Goal: Information Seeking & Learning: Find specific fact

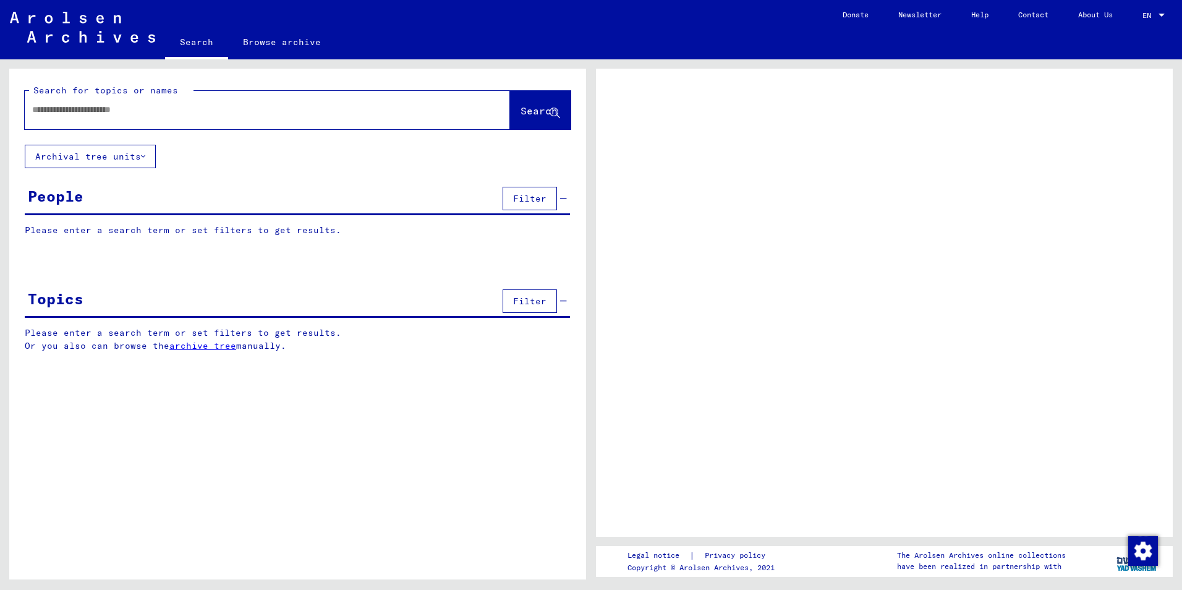
click at [99, 119] on div at bounding box center [253, 110] width 456 height 28
click at [101, 113] on input "text" at bounding box center [256, 109] width 448 height 13
paste input "*********"
type input "*********"
click at [521, 101] on button "Search" at bounding box center [540, 110] width 61 height 38
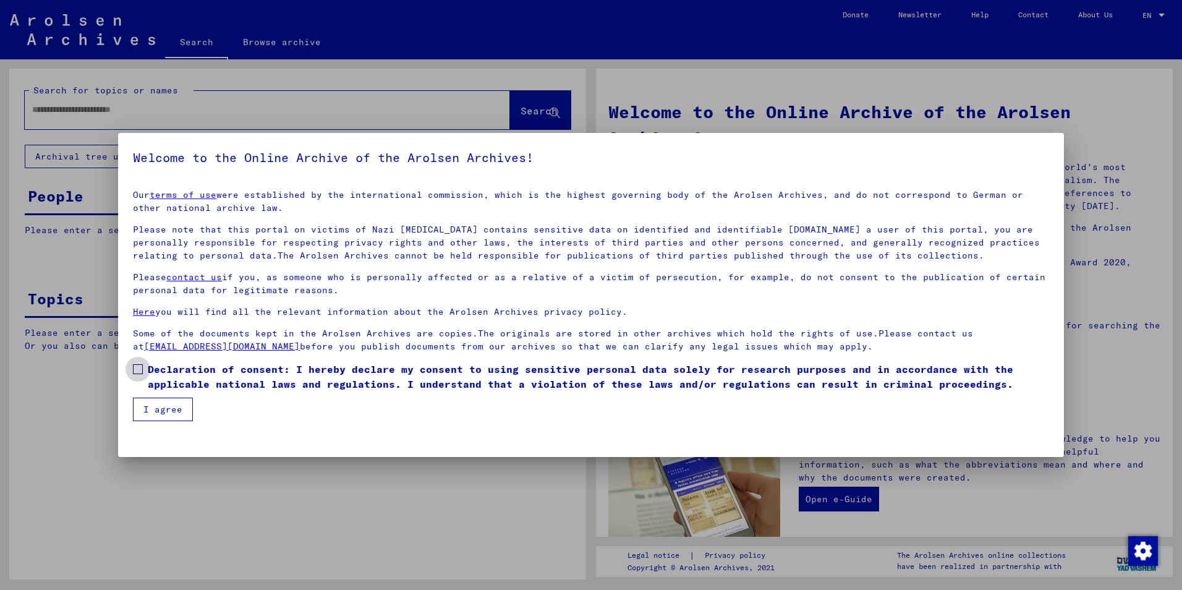
click at [177, 365] on span "Declaration of consent: I hereby declare my consent to using sensitive personal…" at bounding box center [598, 377] width 901 height 30
click at [162, 410] on button "I agree" at bounding box center [163, 409] width 60 height 23
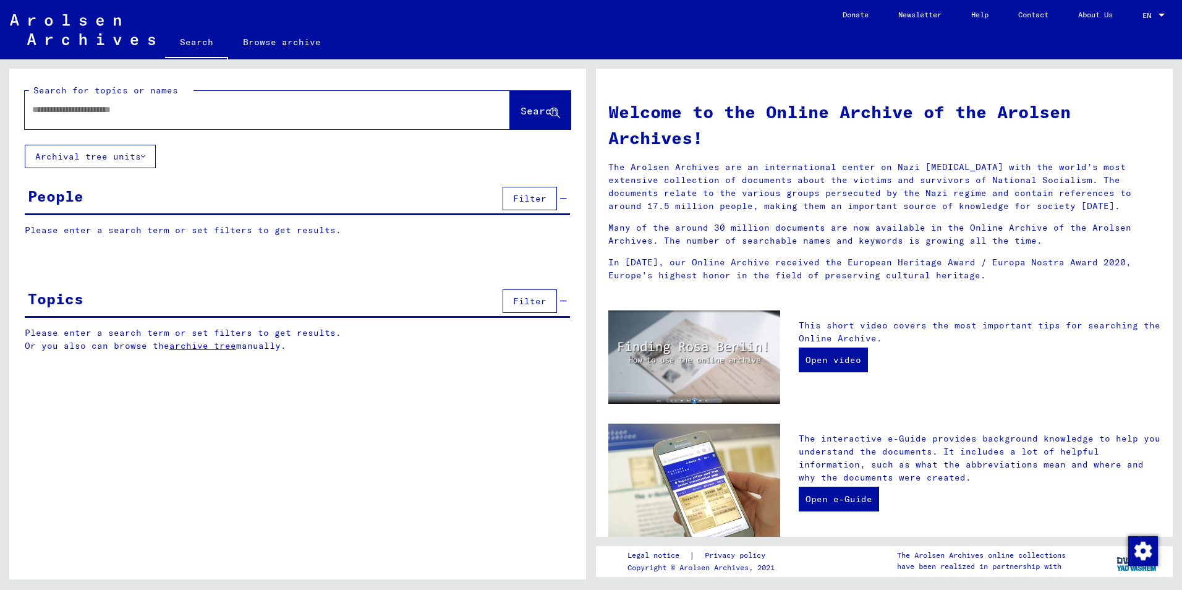
click at [105, 99] on div at bounding box center [249, 110] width 448 height 28
click at [105, 111] on input "text" at bounding box center [252, 109] width 441 height 13
paste input "*********"
type input "*********"
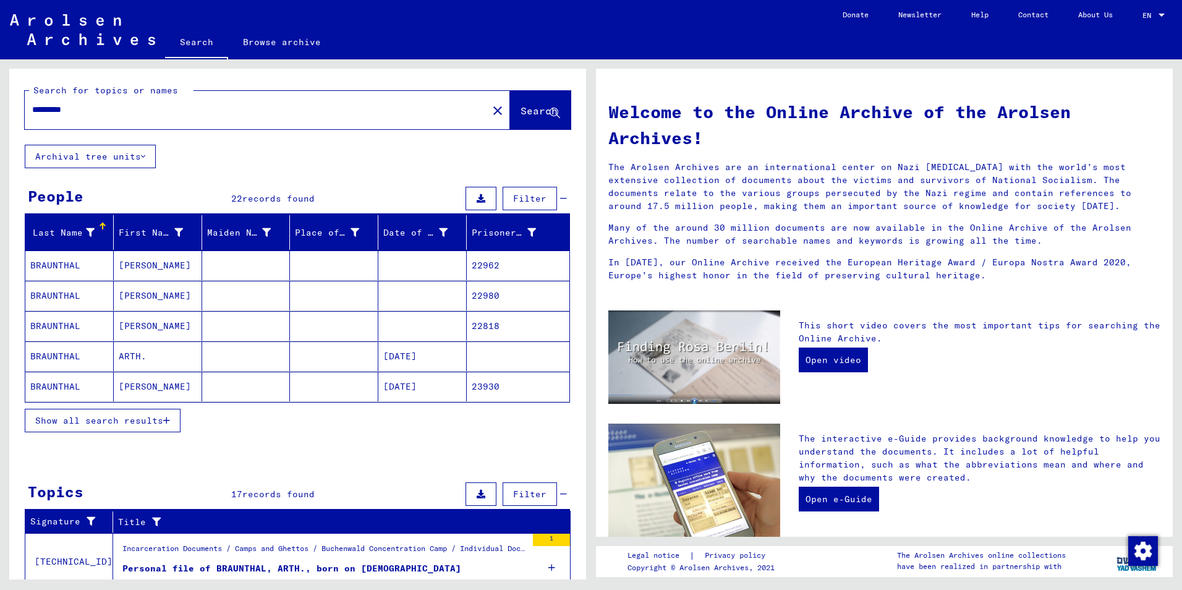
click at [103, 325] on mat-cell "BRAUNTHAL" at bounding box center [69, 326] width 88 height 30
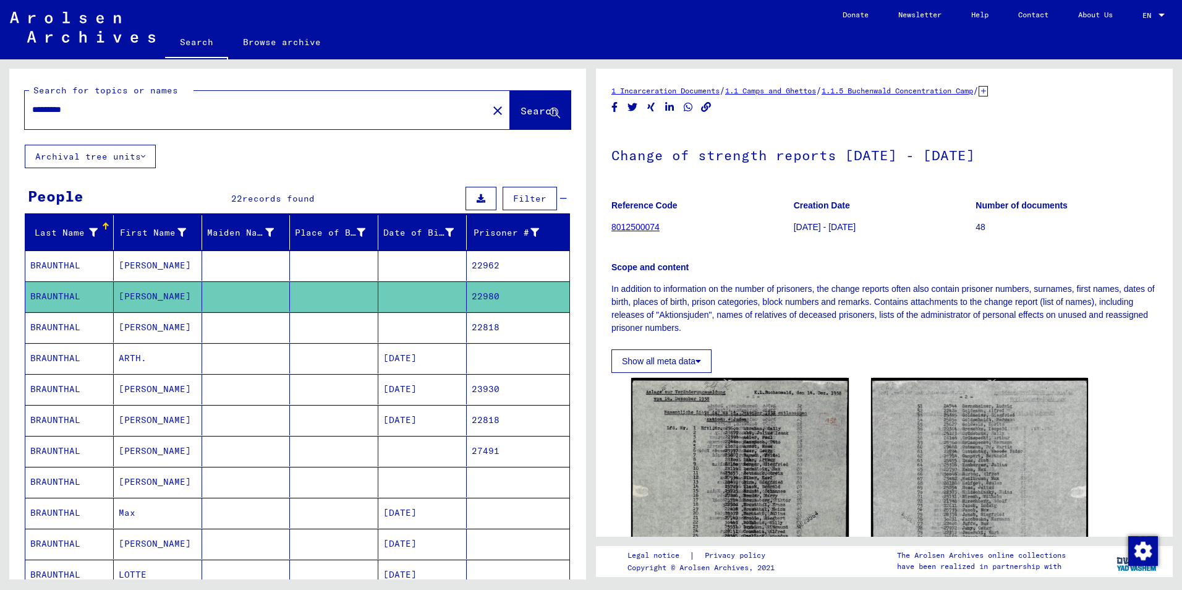
click at [486, 325] on mat-cell "22818" at bounding box center [518, 327] width 103 height 30
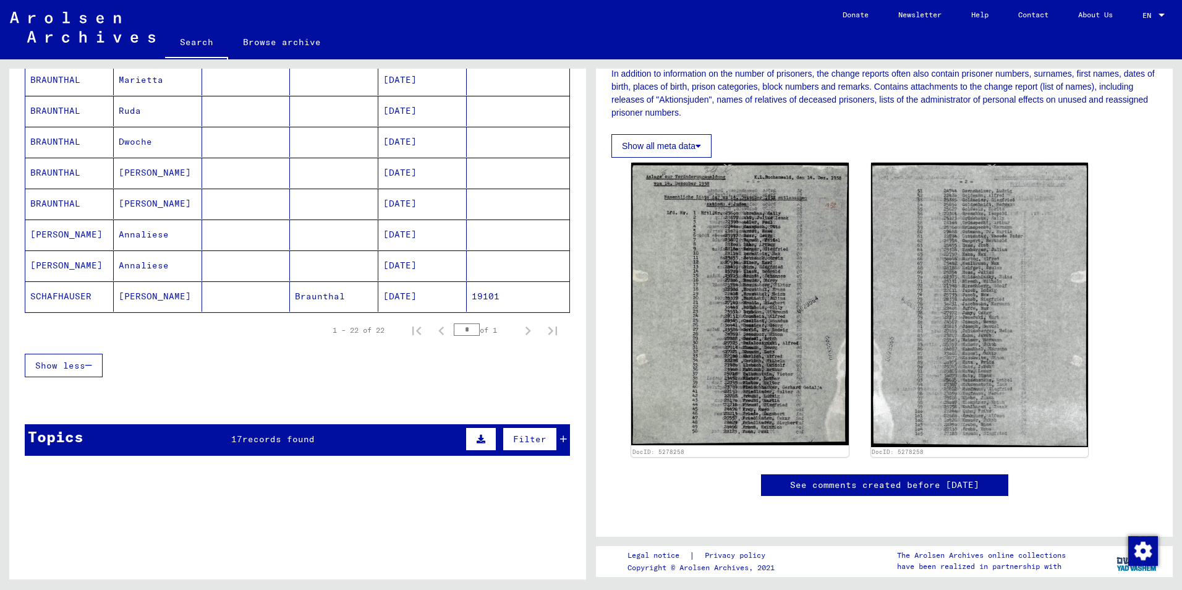
scroll to position [829, 0]
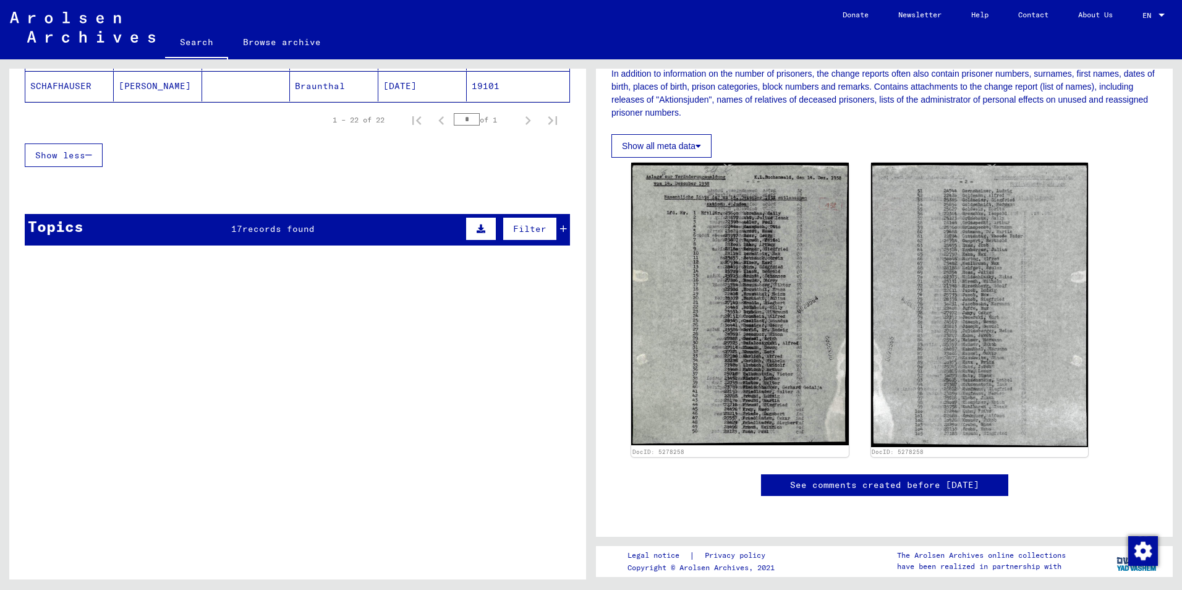
click at [280, 228] on span "records found" at bounding box center [278, 228] width 72 height 11
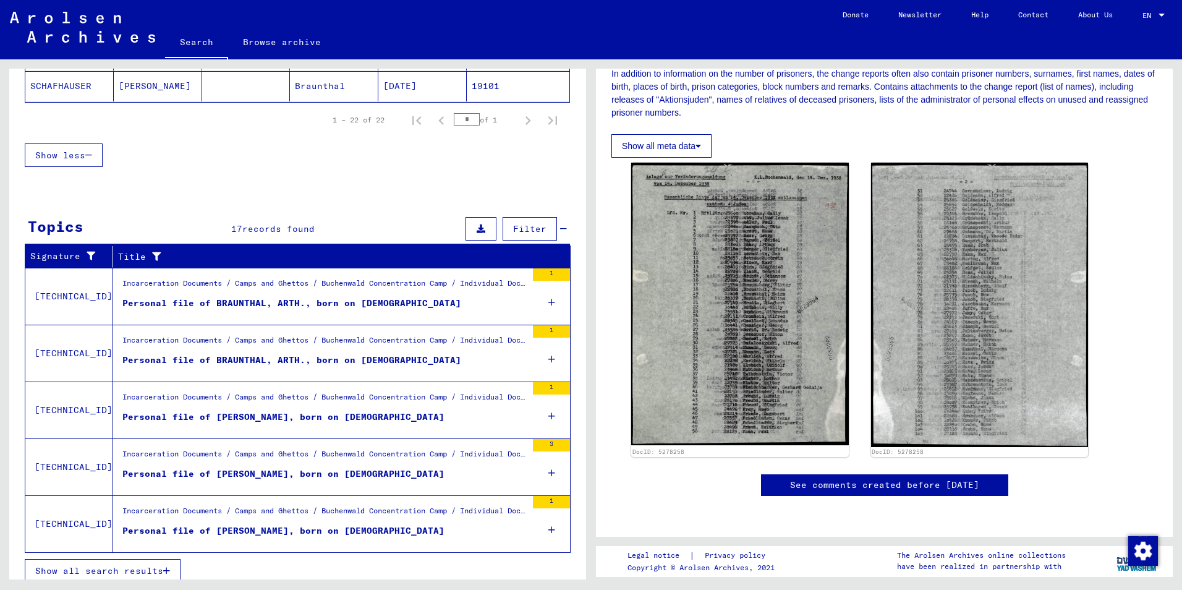
click at [158, 563] on button "Show all search results" at bounding box center [103, 570] width 156 height 23
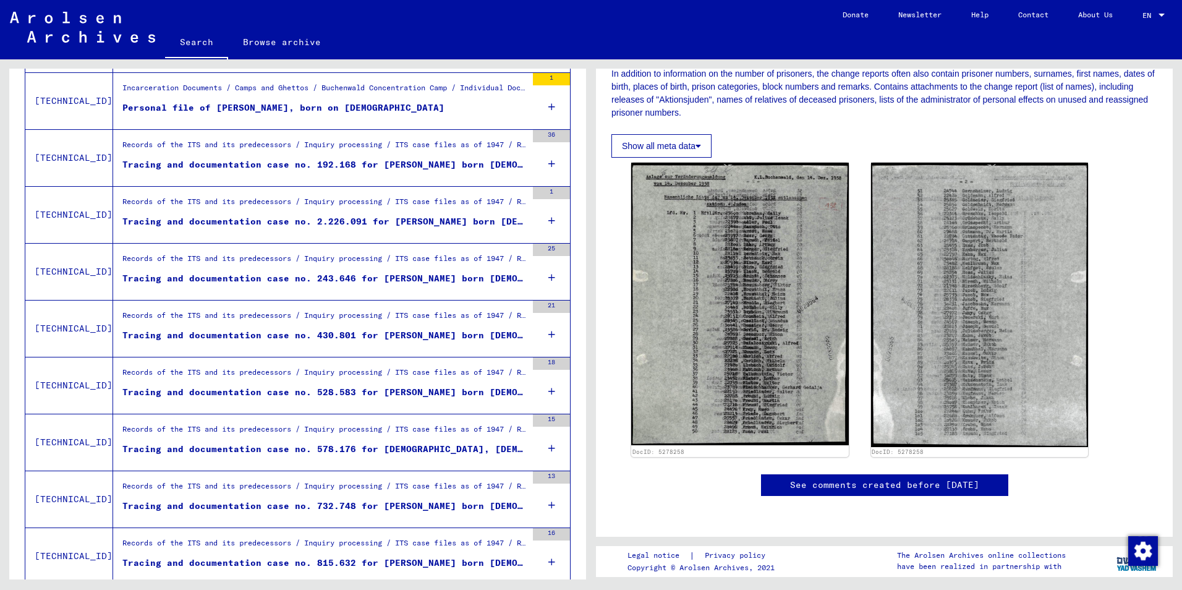
scroll to position [398, 0]
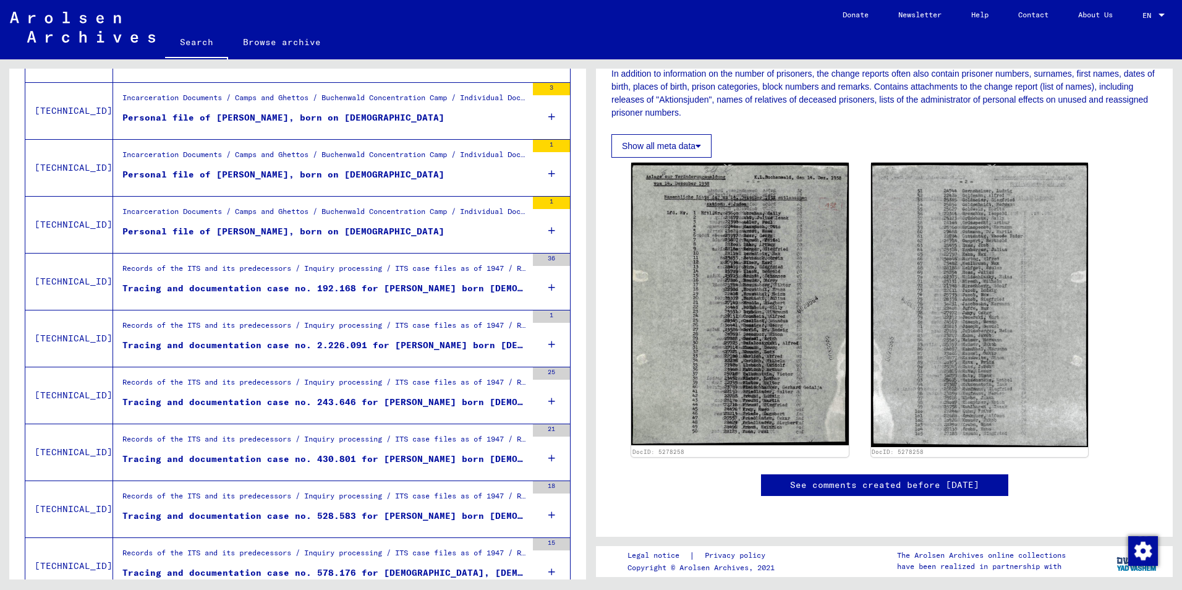
click at [331, 511] on div "Tracing and documentation case no. 528.583 for [PERSON_NAME] born [DEMOGRAPHIC_…" at bounding box center [324, 515] width 404 height 13
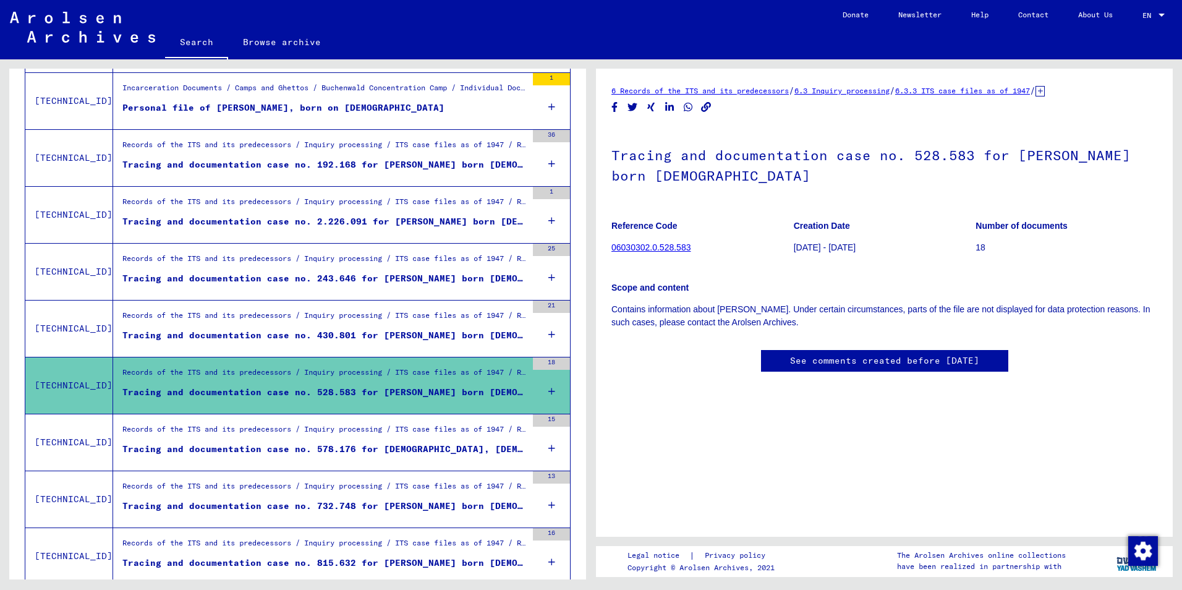
scroll to position [584, 0]
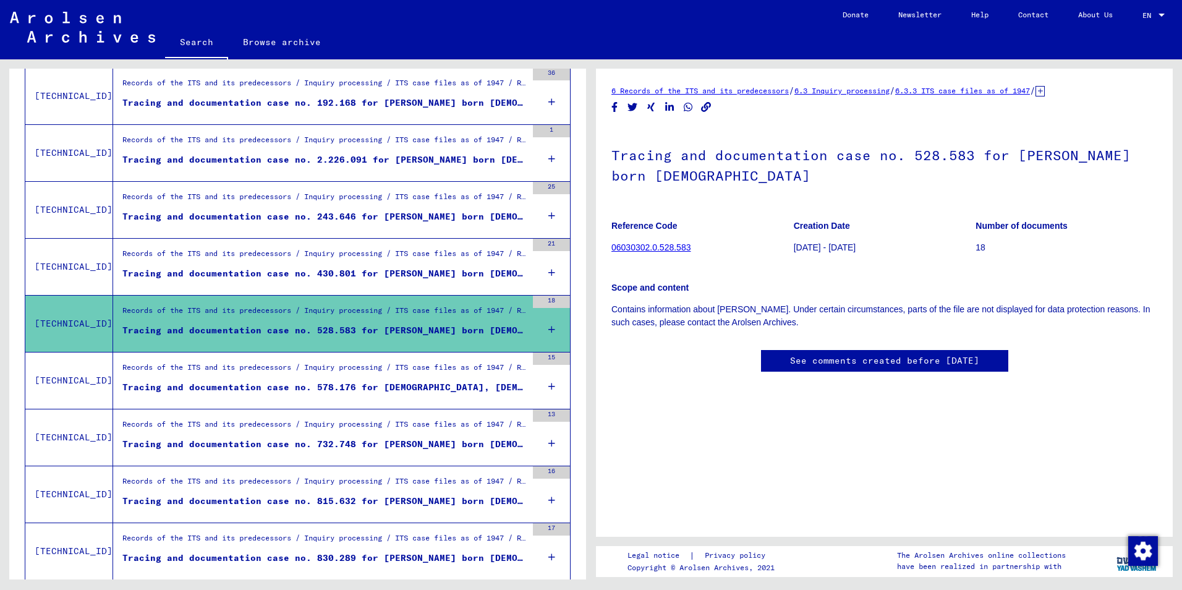
click at [456, 498] on div "Tracing and documentation case no. 815.632 for [PERSON_NAME] born [DEMOGRAPHIC_…" at bounding box center [324, 501] width 404 height 13
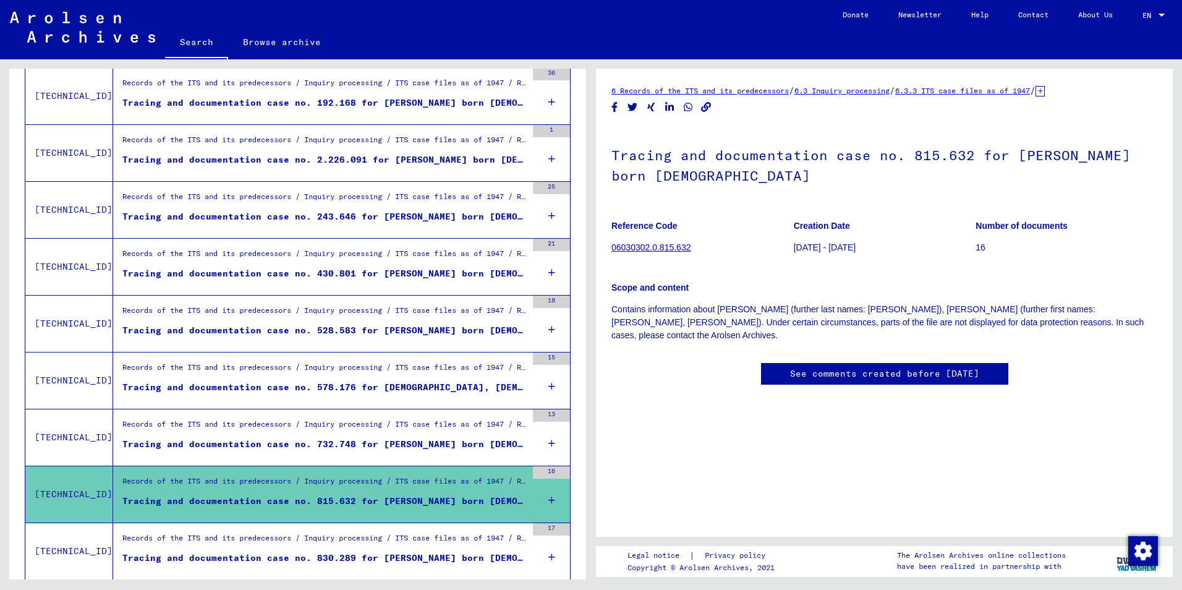
click at [452, 267] on div "Tracing and documentation case no. 430.801 for [PERSON_NAME] born [DEMOGRAPHIC_…" at bounding box center [324, 273] width 404 height 13
